Goal: Information Seeking & Learning: Learn about a topic

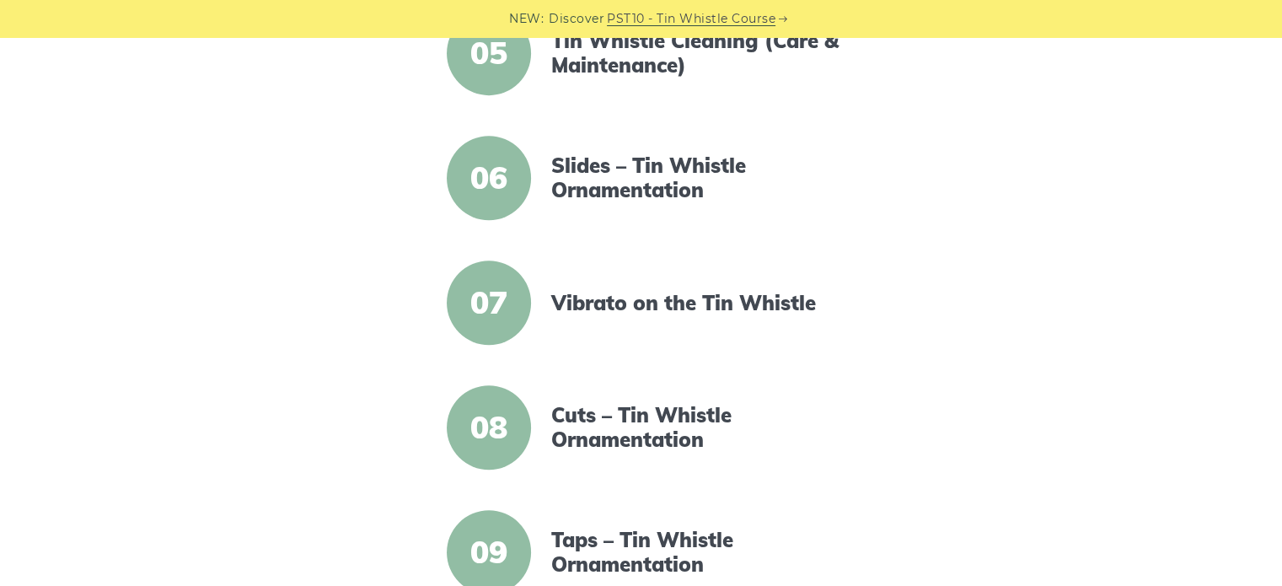
scroll to position [905, 0]
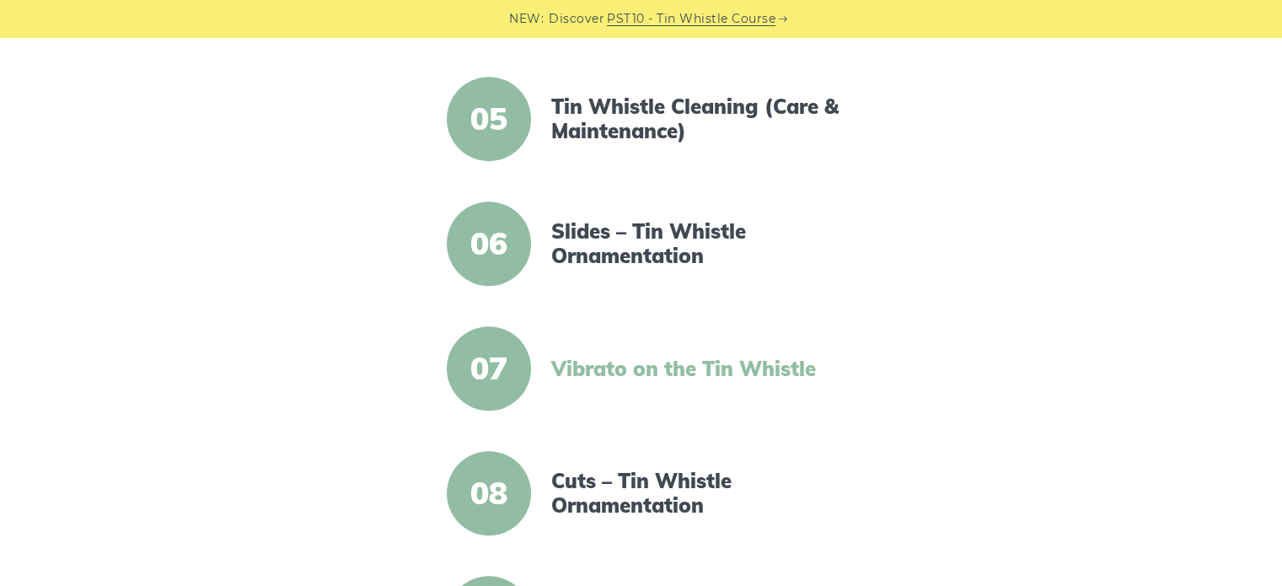
click at [650, 367] on link "Vibrato on the Tin Whistle" at bounding box center [696, 368] width 290 height 24
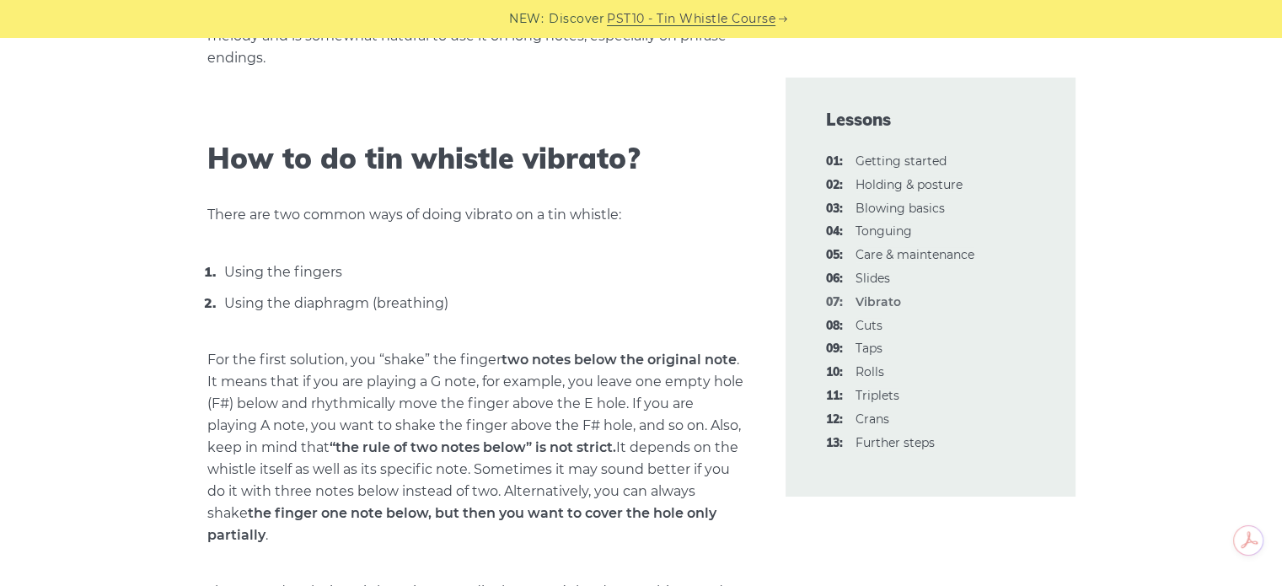
scroll to position [1011, 0]
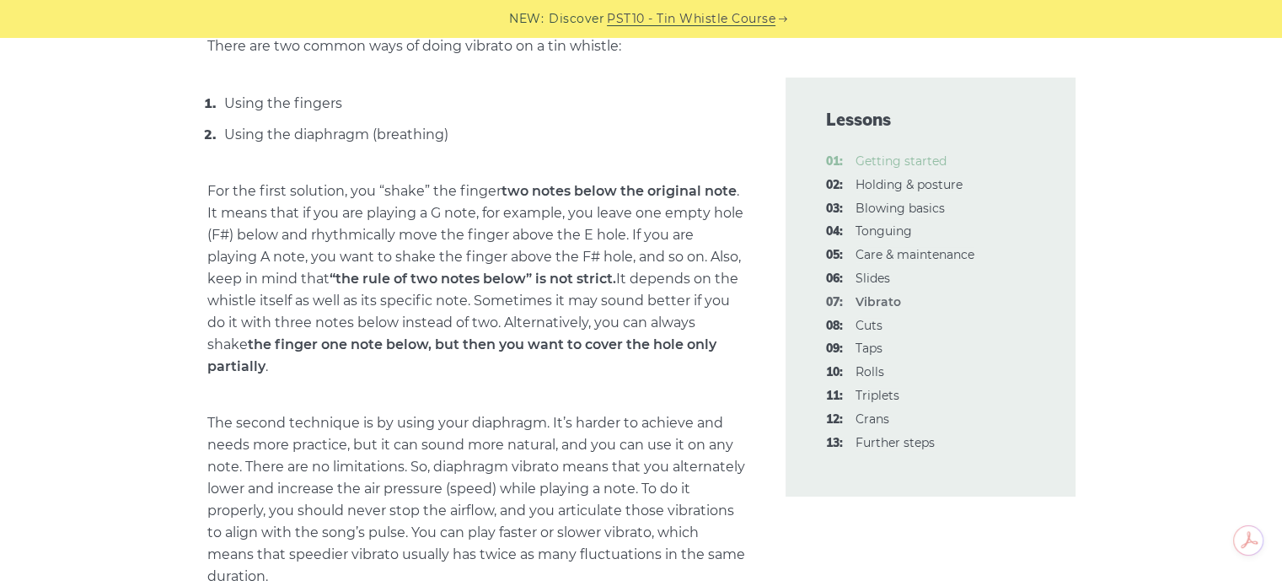
click at [907, 161] on link "01: Getting started" at bounding box center [900, 160] width 91 height 15
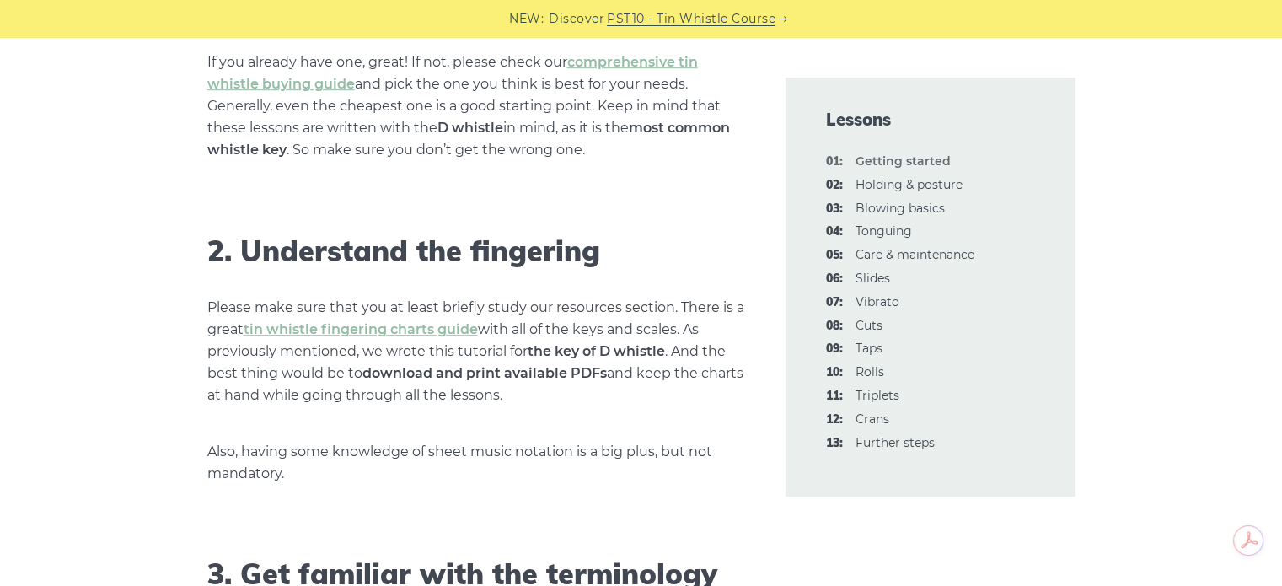
scroll to position [1095, 0]
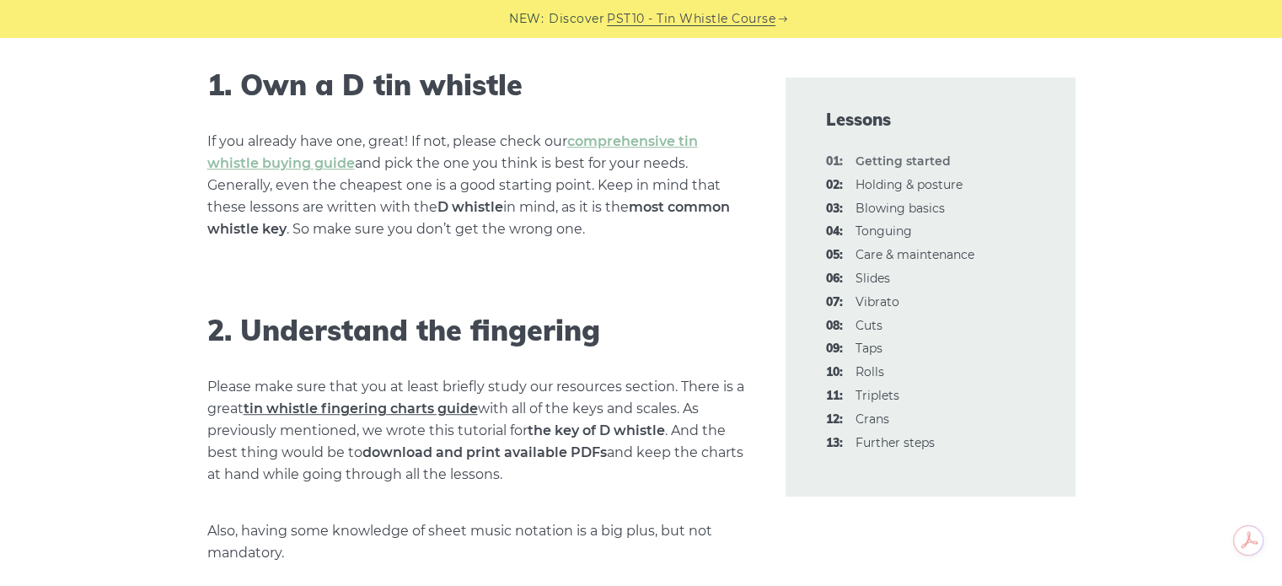
click at [425, 406] on link "tin whistle fingering charts guide" at bounding box center [361, 408] width 234 height 16
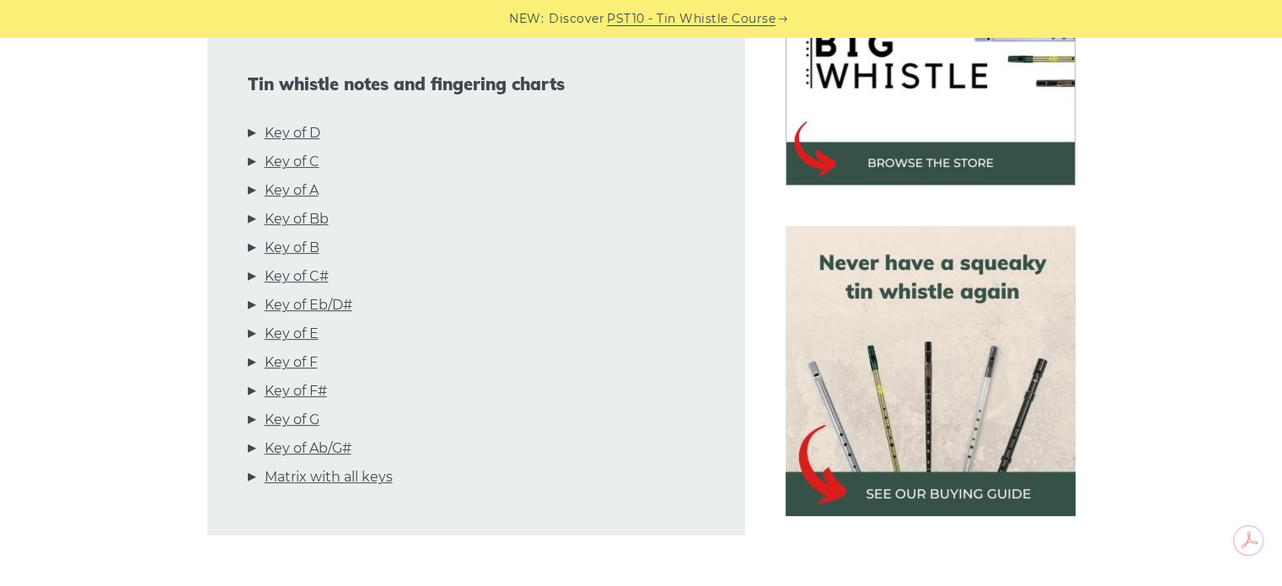
scroll to position [590, 0]
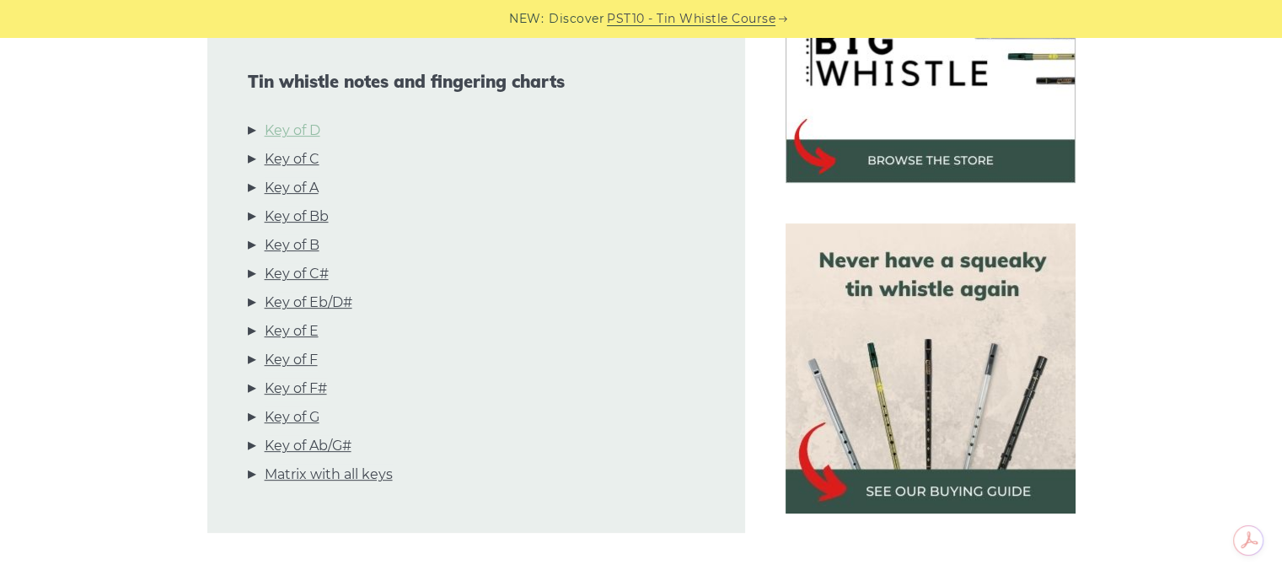
click at [310, 129] on link "Key of D" at bounding box center [293, 131] width 56 height 22
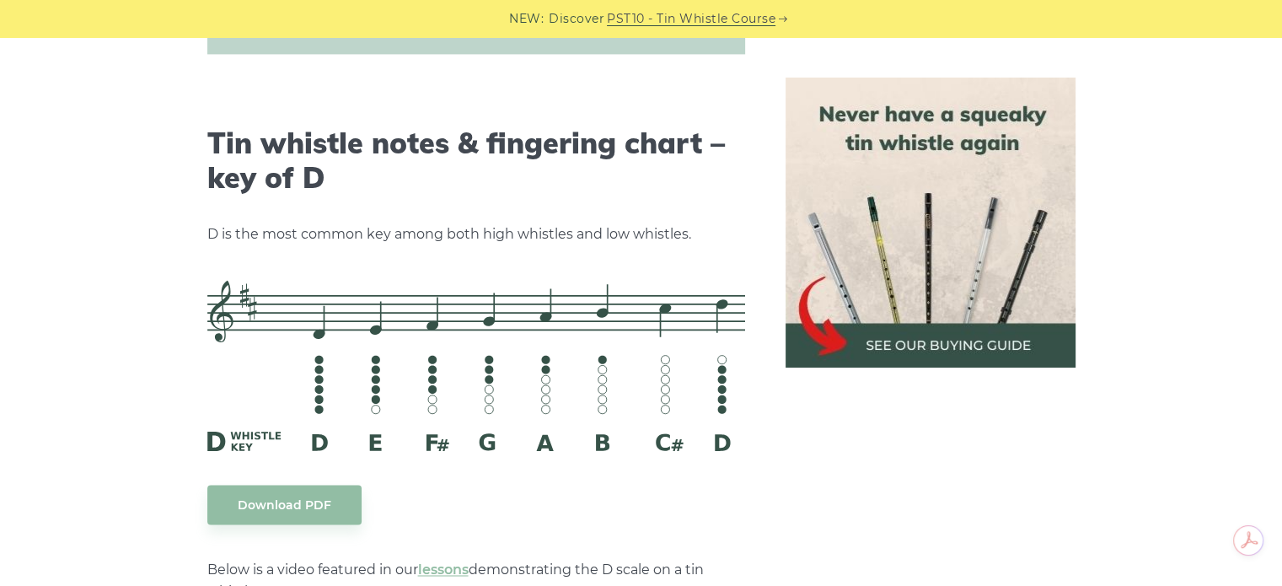
scroll to position [2541, 0]
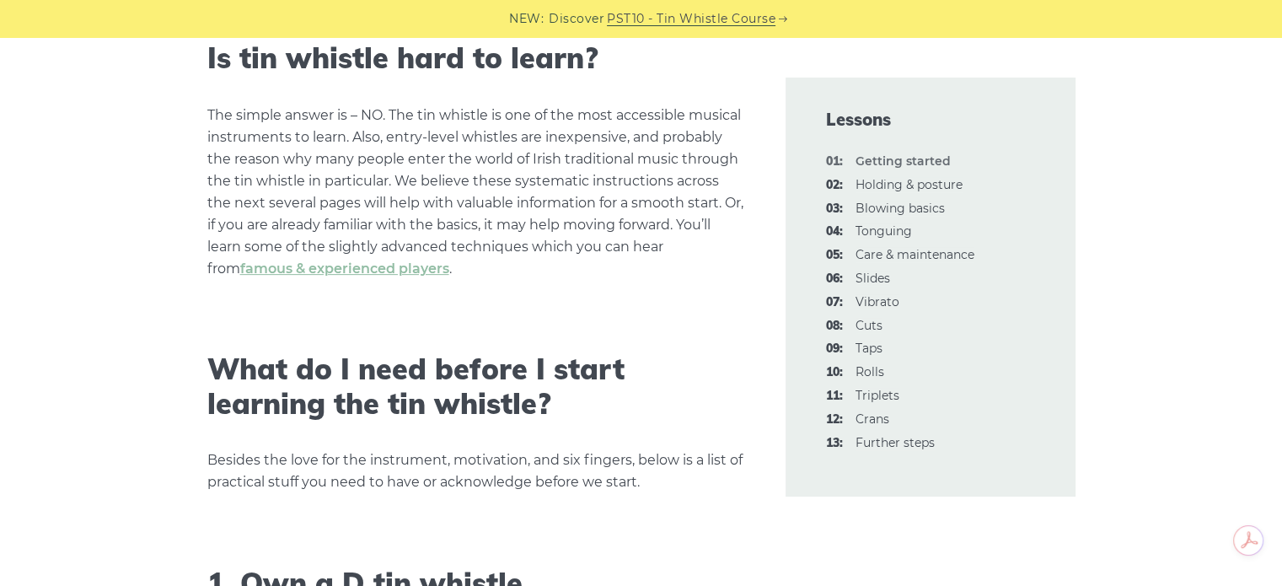
scroll to position [590, 0]
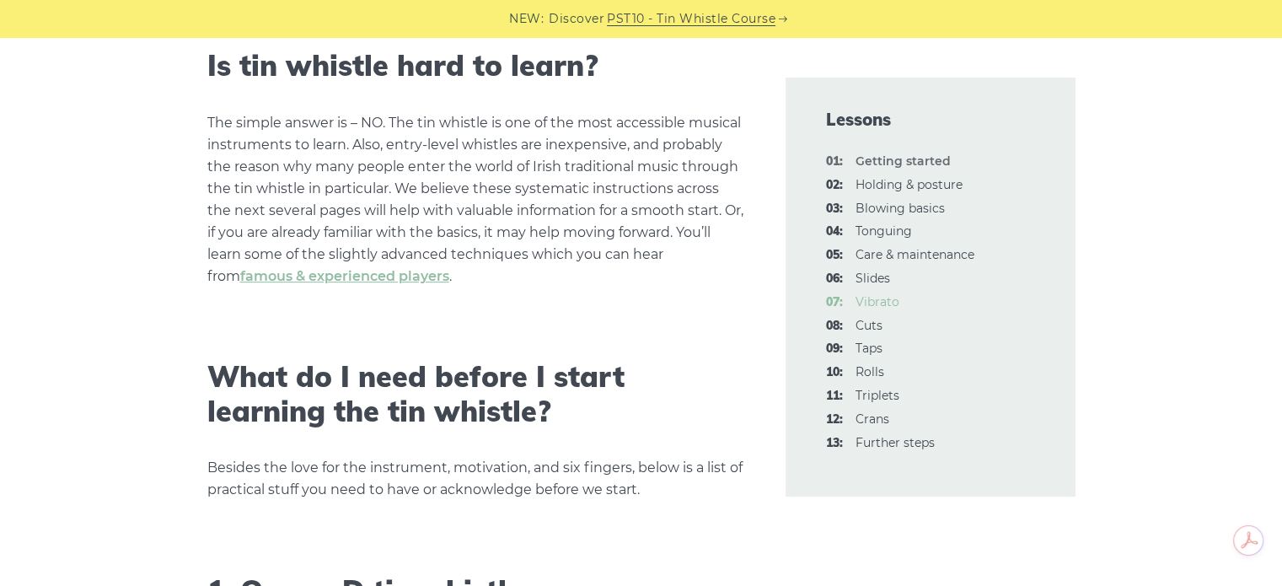
click at [883, 302] on link "07: Vibrato" at bounding box center [877, 301] width 44 height 15
click at [874, 281] on link "06: Slides" at bounding box center [872, 277] width 35 height 15
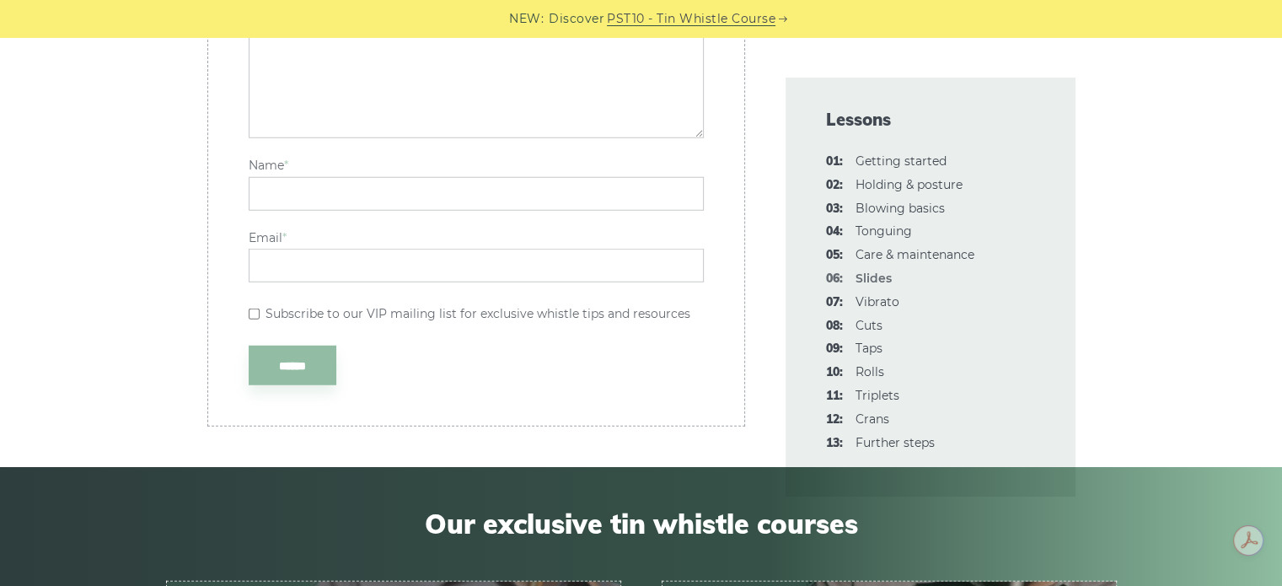
scroll to position [4550, 0]
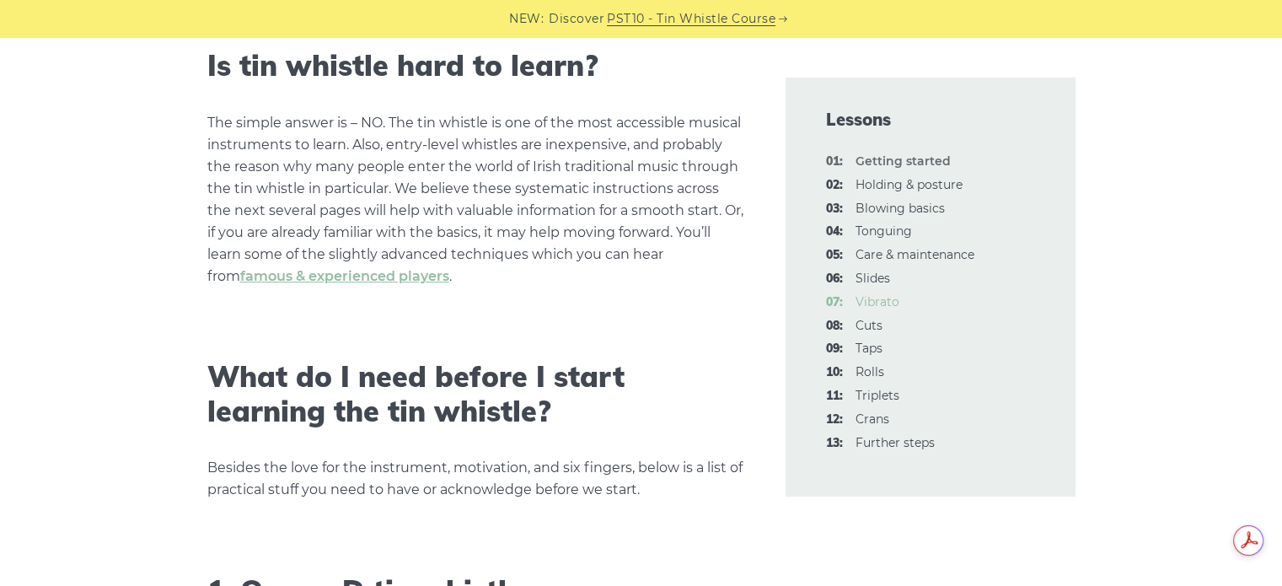
click at [886, 301] on link "07: Vibrato" at bounding box center [877, 301] width 44 height 15
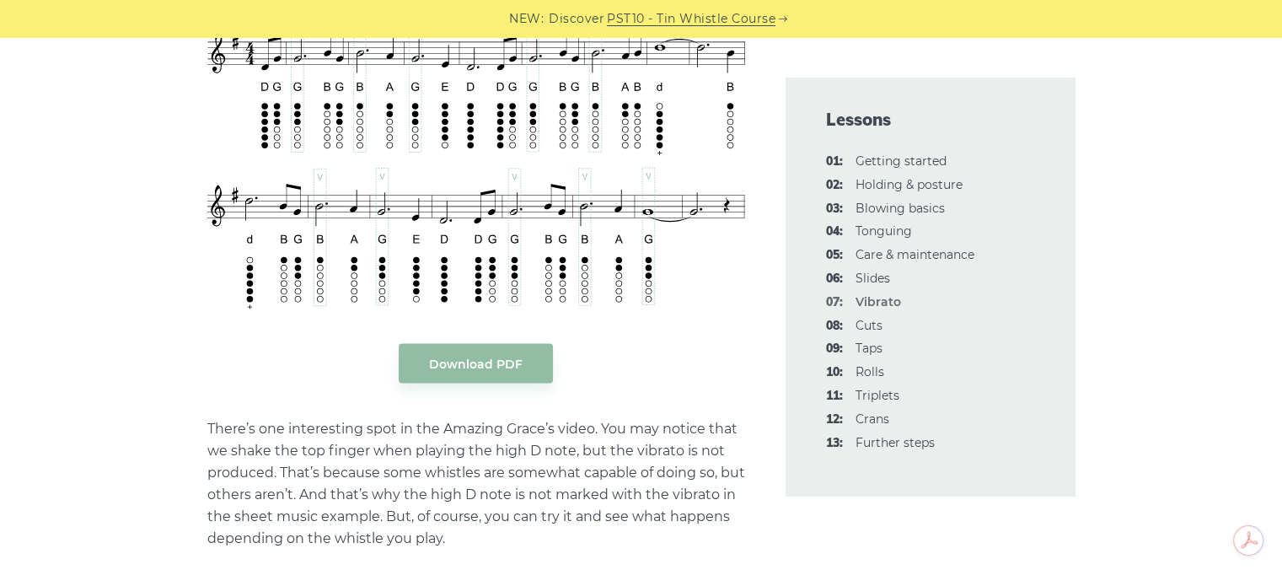
scroll to position [3286, 0]
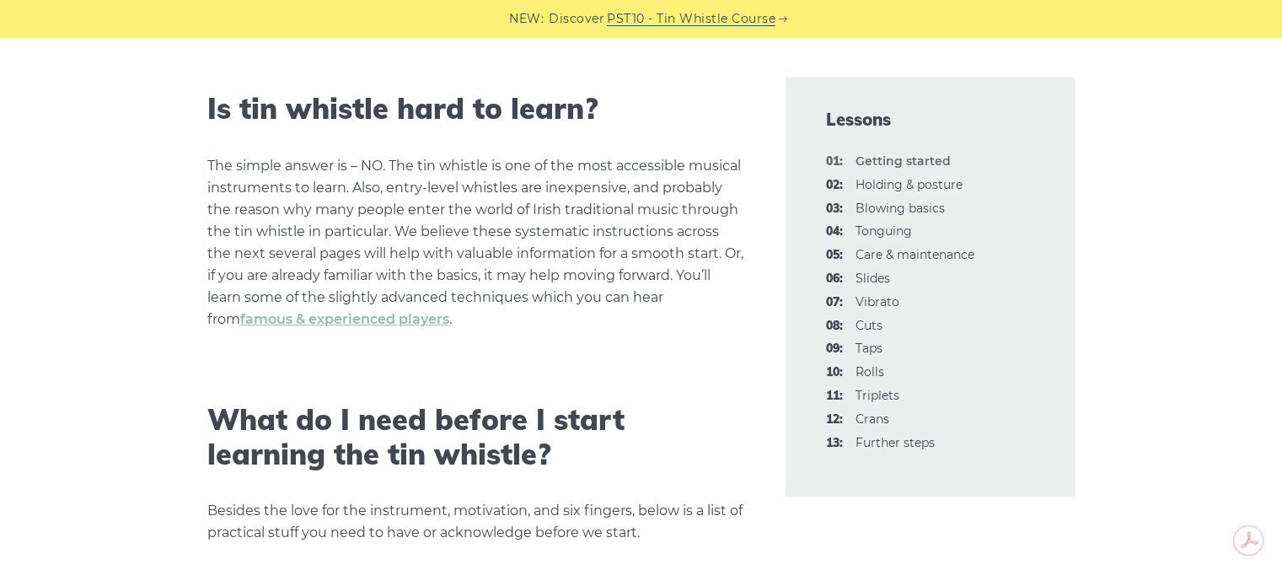
scroll to position [674, 0]
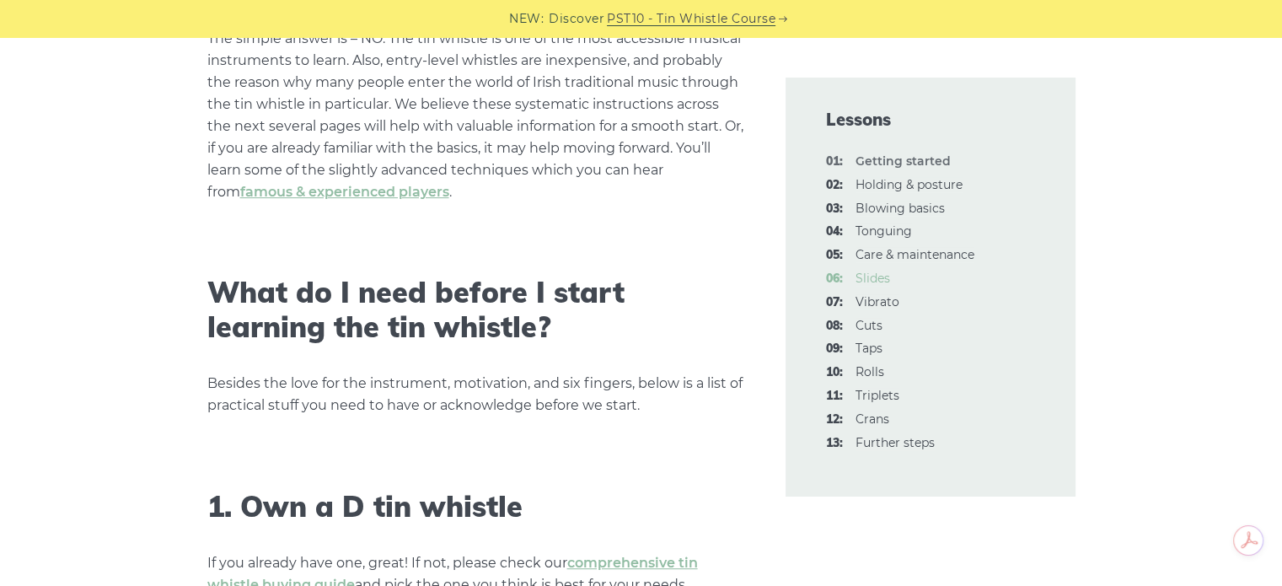
click at [883, 276] on link "06: Slides" at bounding box center [872, 277] width 35 height 15
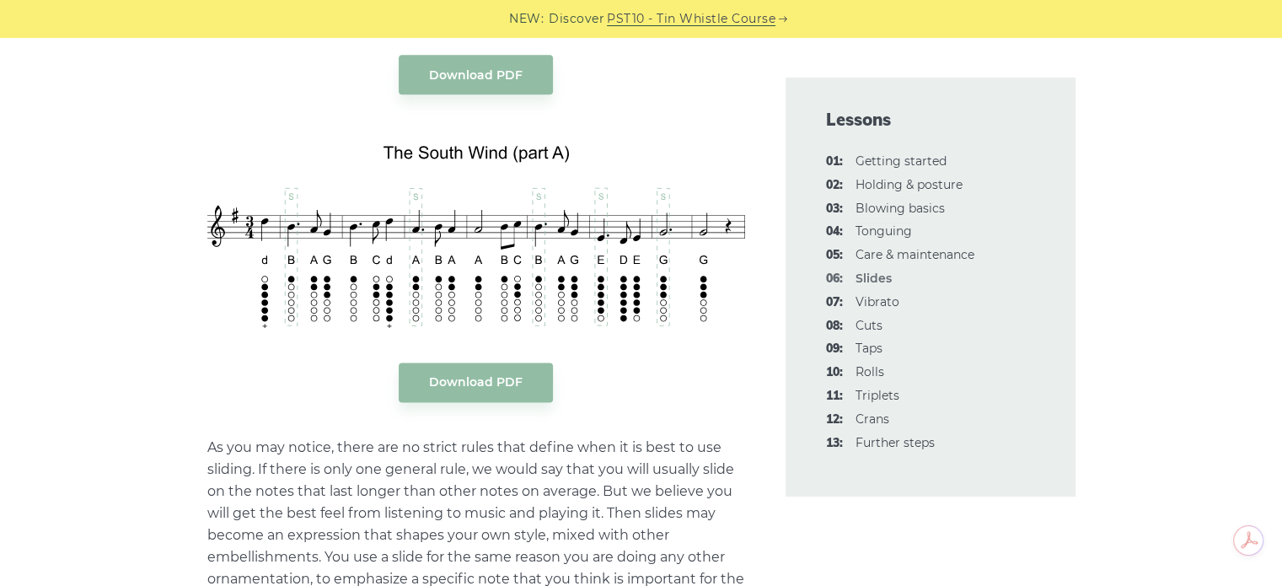
scroll to position [2359, 0]
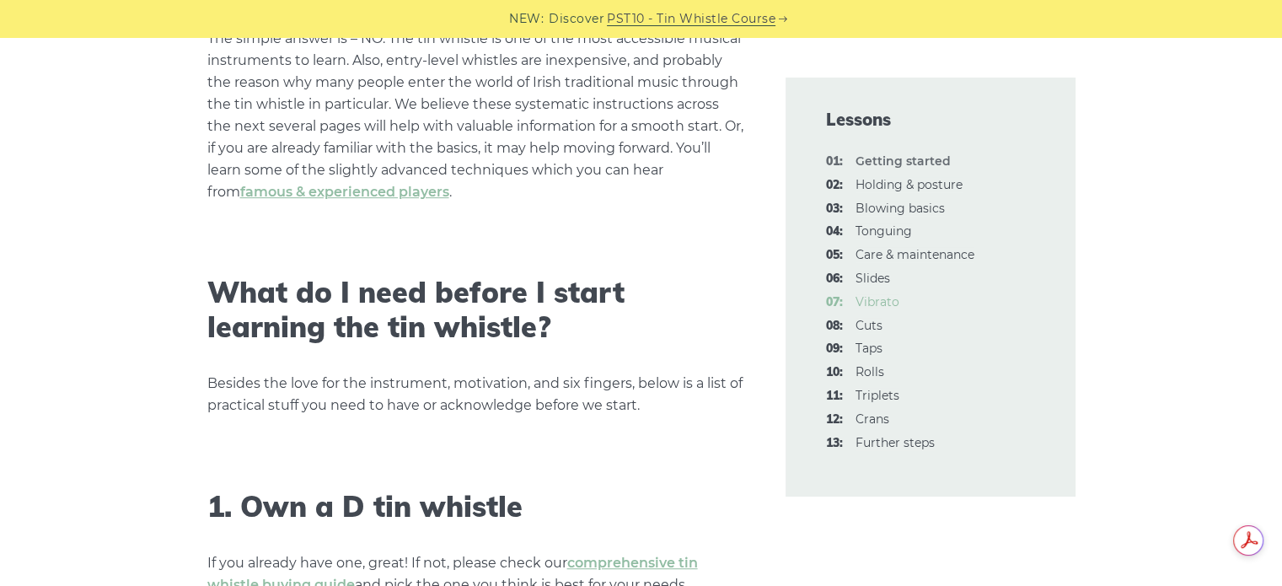
click at [880, 306] on link "07: Vibrato" at bounding box center [877, 301] width 44 height 15
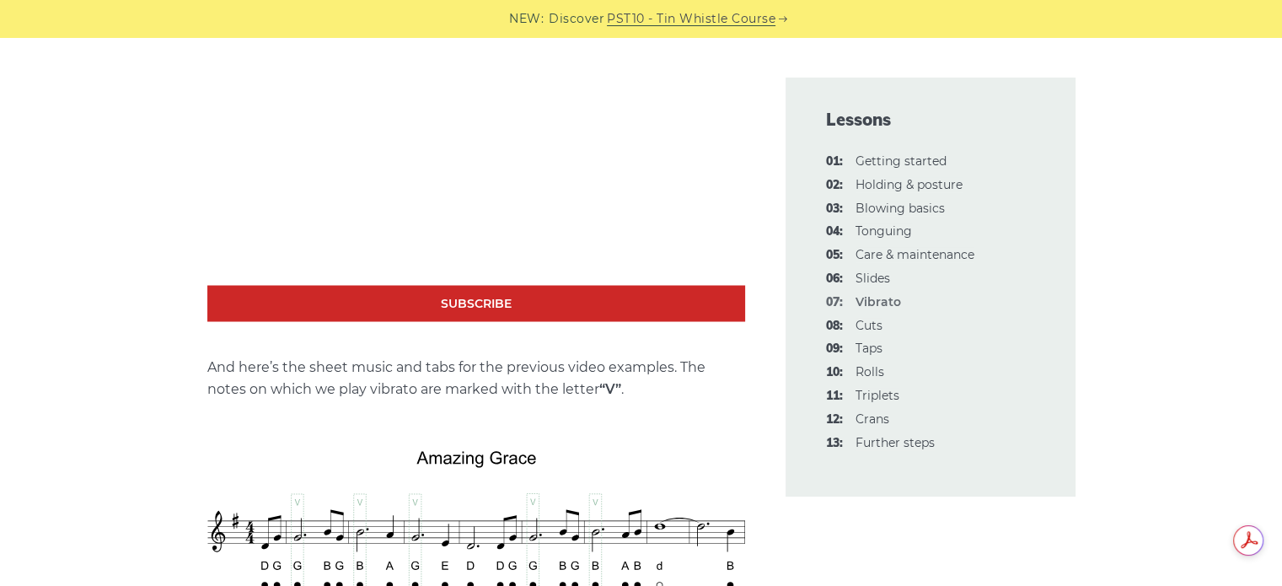
scroll to position [2949, 0]
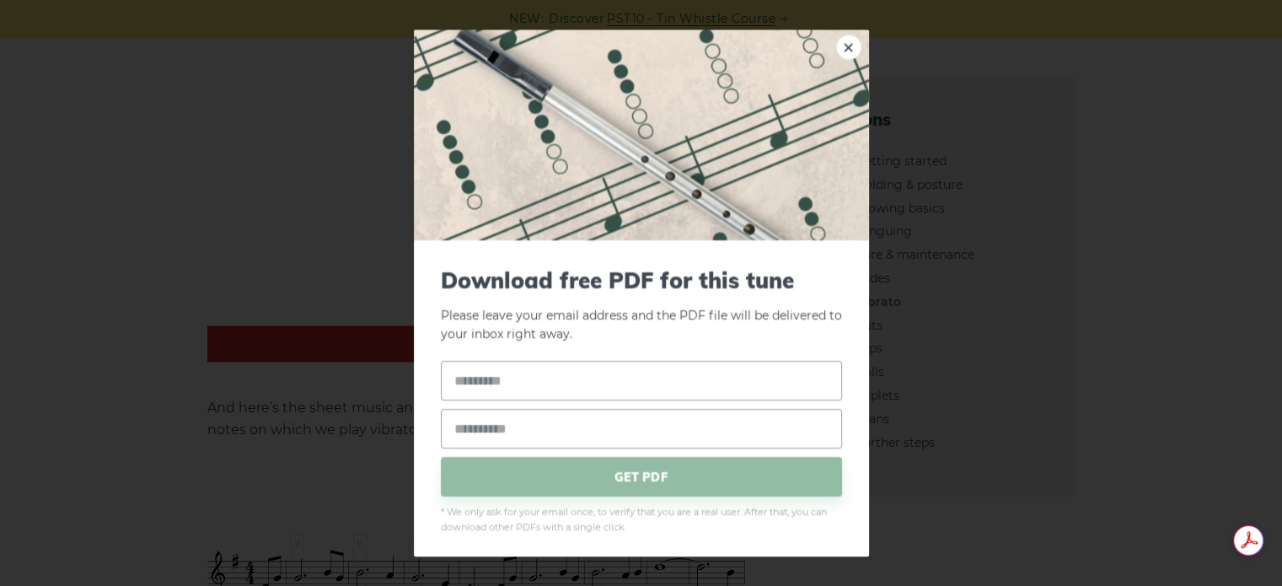
drag, startPoint x: 276, startPoint y: 541, endPoint x: 159, endPoint y: 483, distance: 130.0
click at [159, 483] on div "× Download free PDF for this tune Please leave your email address and the PDF f…" at bounding box center [641, 293] width 1282 height 586
click at [836, 49] on link "×" at bounding box center [848, 47] width 25 height 25
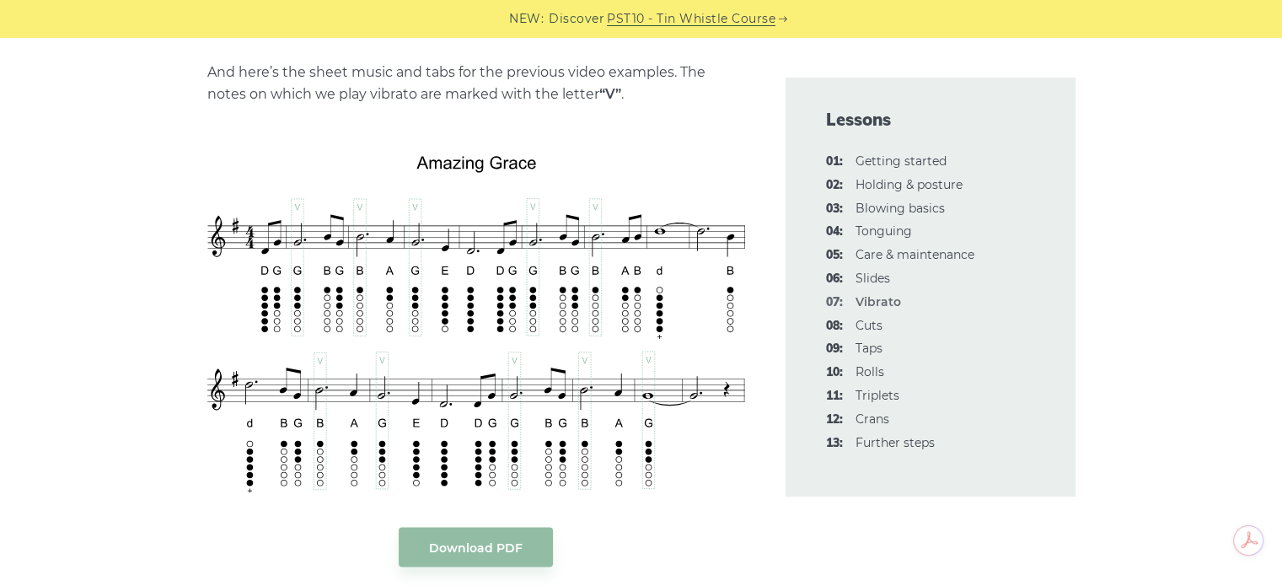
scroll to position [3370, 0]
